Goal: Task Accomplishment & Management: Manage account settings

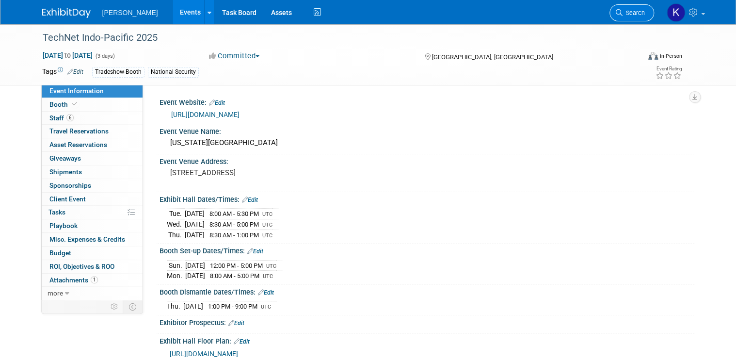
click at [636, 10] on span "Search" at bounding box center [634, 12] width 22 height 7
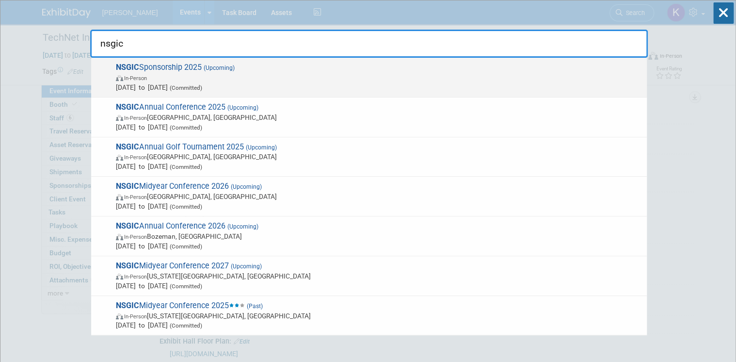
type input "nsgic"
click at [142, 75] on span "In-Person" at bounding box center [135, 78] width 23 height 6
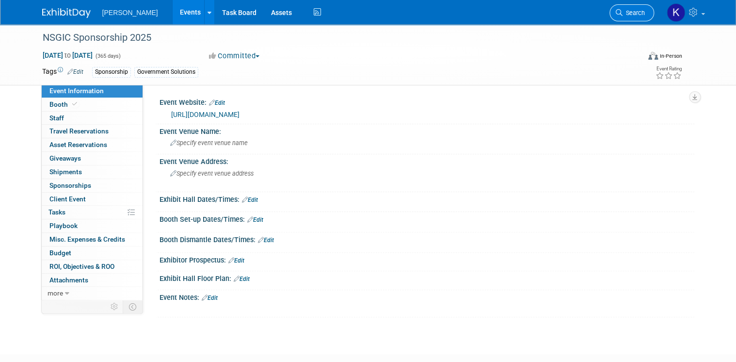
click at [637, 14] on span "Search" at bounding box center [634, 12] width 22 height 7
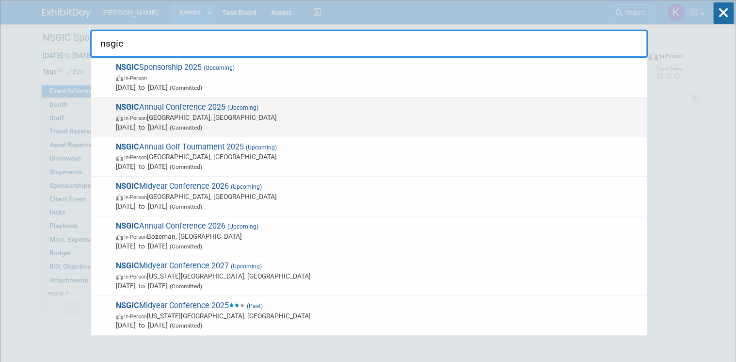
type input "nsgic"
click at [200, 97] on div "NSGIC Annual Conference 2025 (Upcoming) In-Person Nashville, TN Sep 14, 2025 to…" at bounding box center [369, 117] width 556 height 40
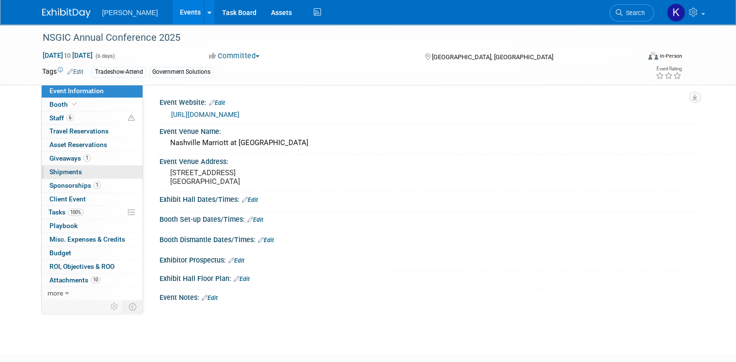
click at [54, 170] on span "Shipments 0" at bounding box center [65, 172] width 32 height 8
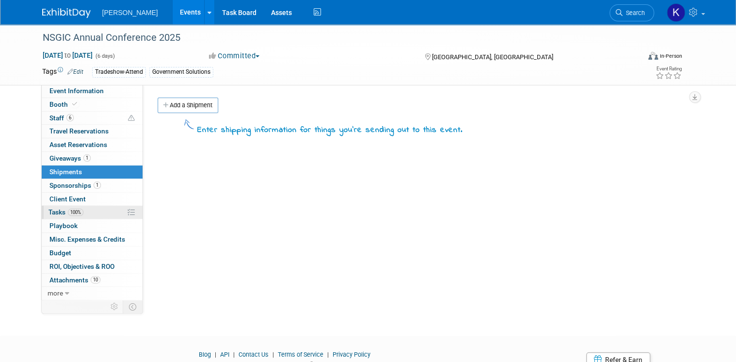
click at [48, 210] on span "Tasks 100%" at bounding box center [65, 212] width 35 height 8
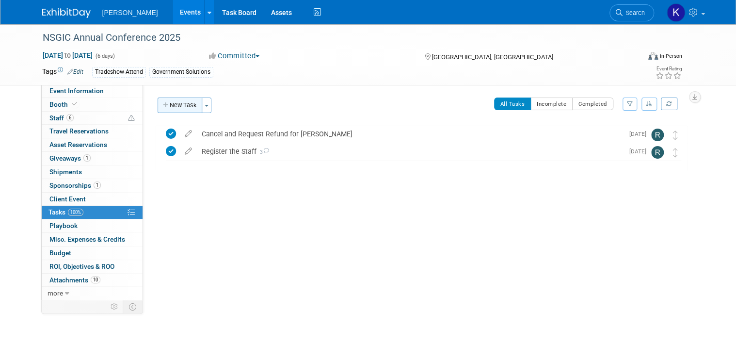
click at [166, 107] on button "New Task" at bounding box center [180, 105] width 45 height 16
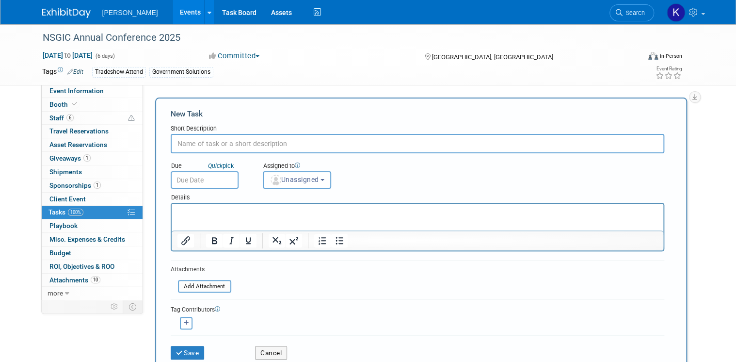
click at [184, 142] on input "text" at bounding box center [418, 143] width 494 height 19
type input "Ship Bannerstands to [PERSON_NAME]"
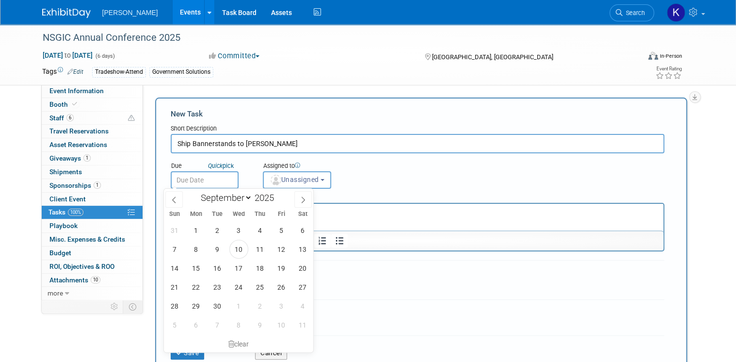
click at [200, 176] on input "text" at bounding box center [205, 179] width 68 height 17
click at [254, 251] on span "11" at bounding box center [260, 249] width 19 height 19
type input "Sep 11, 2025"
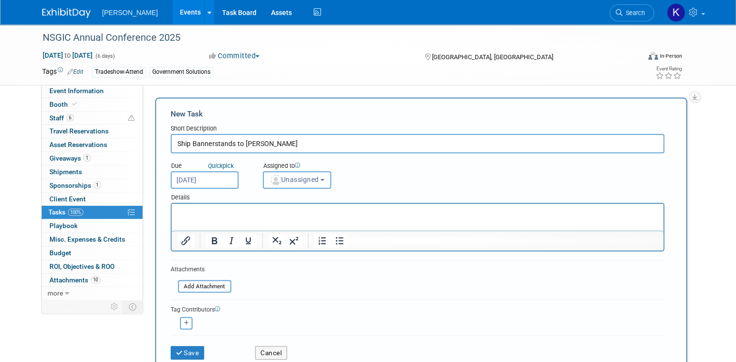
click at [317, 186] on button "Unassigned" at bounding box center [297, 179] width 69 height 17
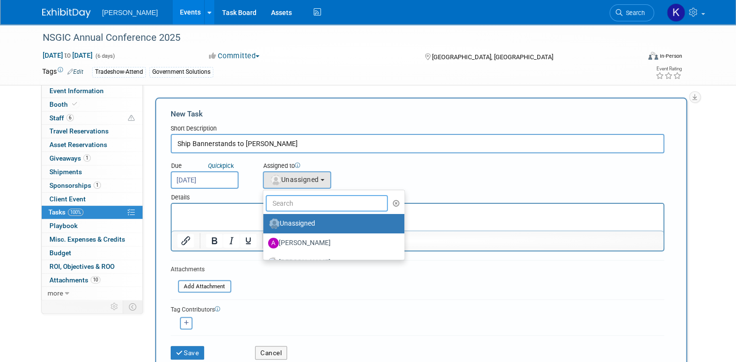
click at [306, 202] on input "text" at bounding box center [327, 203] width 123 height 16
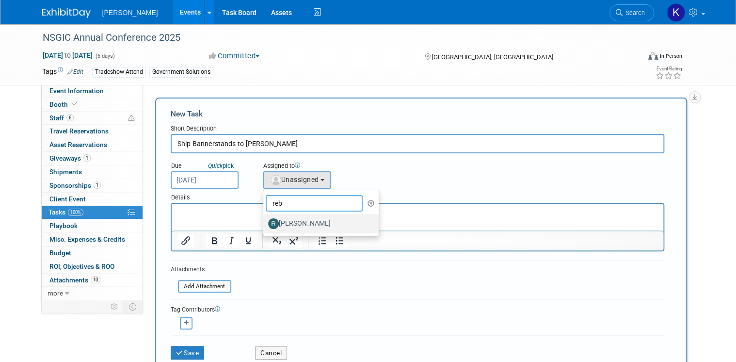
type input "reb"
drag, startPoint x: 310, startPoint y: 221, endPoint x: 81, endPoint y: 9, distance: 311.5
click at [310, 221] on label "[PERSON_NAME]" at bounding box center [318, 224] width 101 height 16
click at [265, 221] on input "[PERSON_NAME]" at bounding box center [261, 222] width 6 height 6
select select "844a177d-a181-44ff-a72a-5731d68e4351"
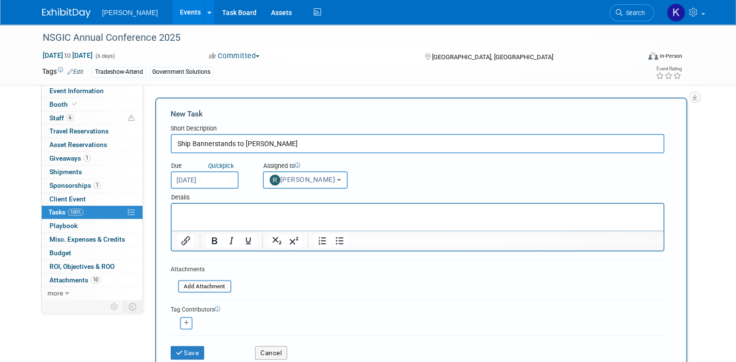
click at [253, 213] on p "Rich Text Area. Press ALT-0 for help." at bounding box center [417, 213] width 480 height 10
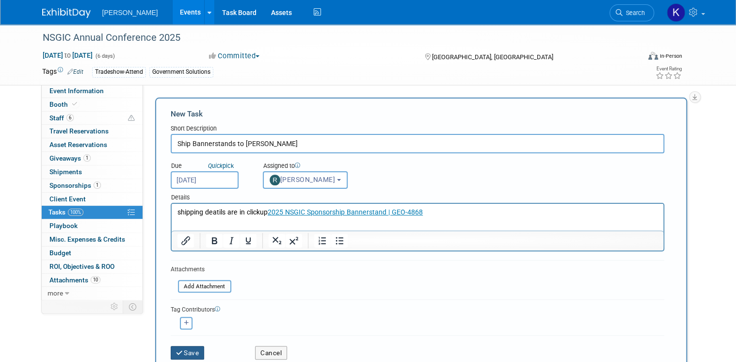
click at [185, 351] on button "Save" at bounding box center [188, 353] width 34 height 14
